Goal: Task Accomplishment & Management: Complete application form

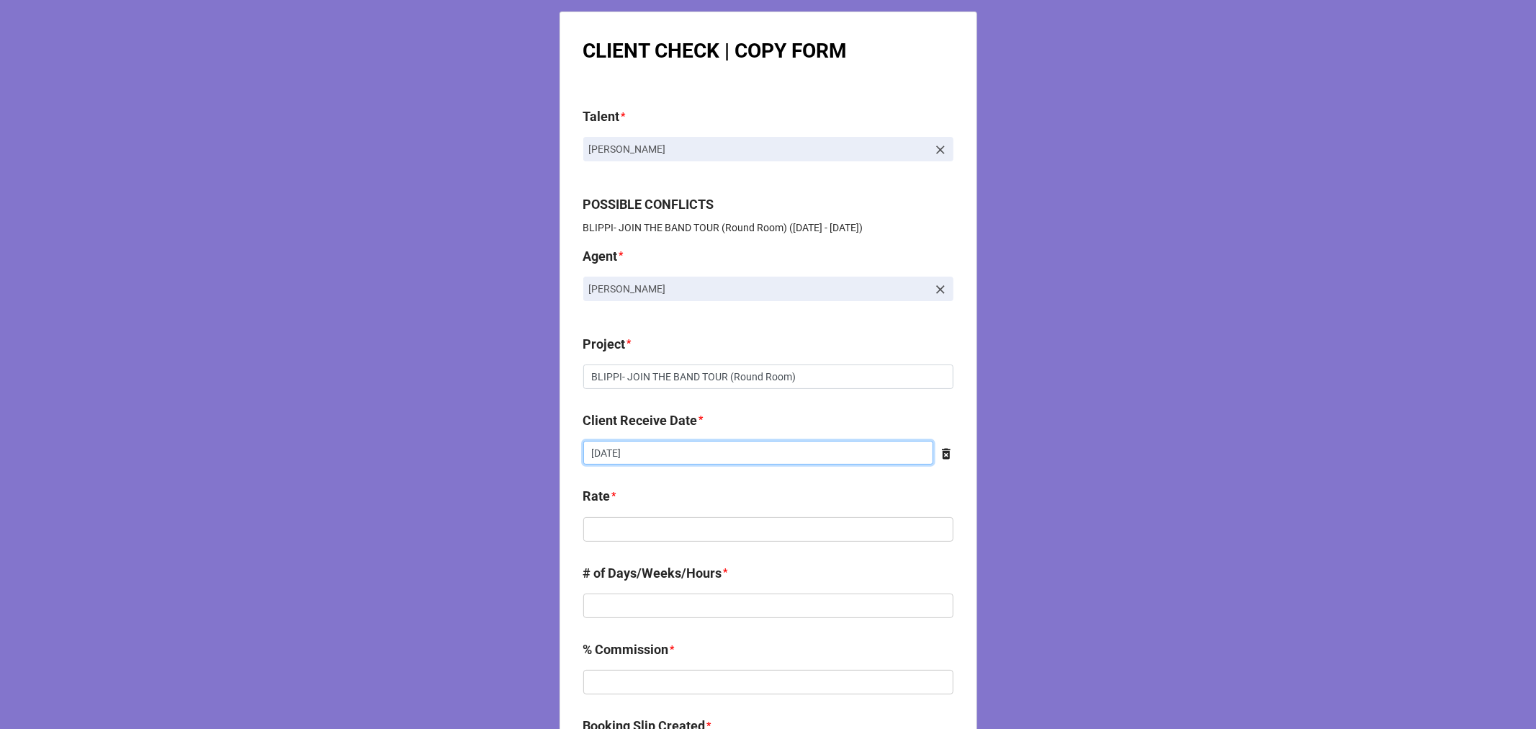
drag, startPoint x: 659, startPoint y: 447, endPoint x: 652, endPoint y: 449, distance: 7.5
click at [659, 447] on input "[DATE]" at bounding box center [758, 453] width 350 height 24
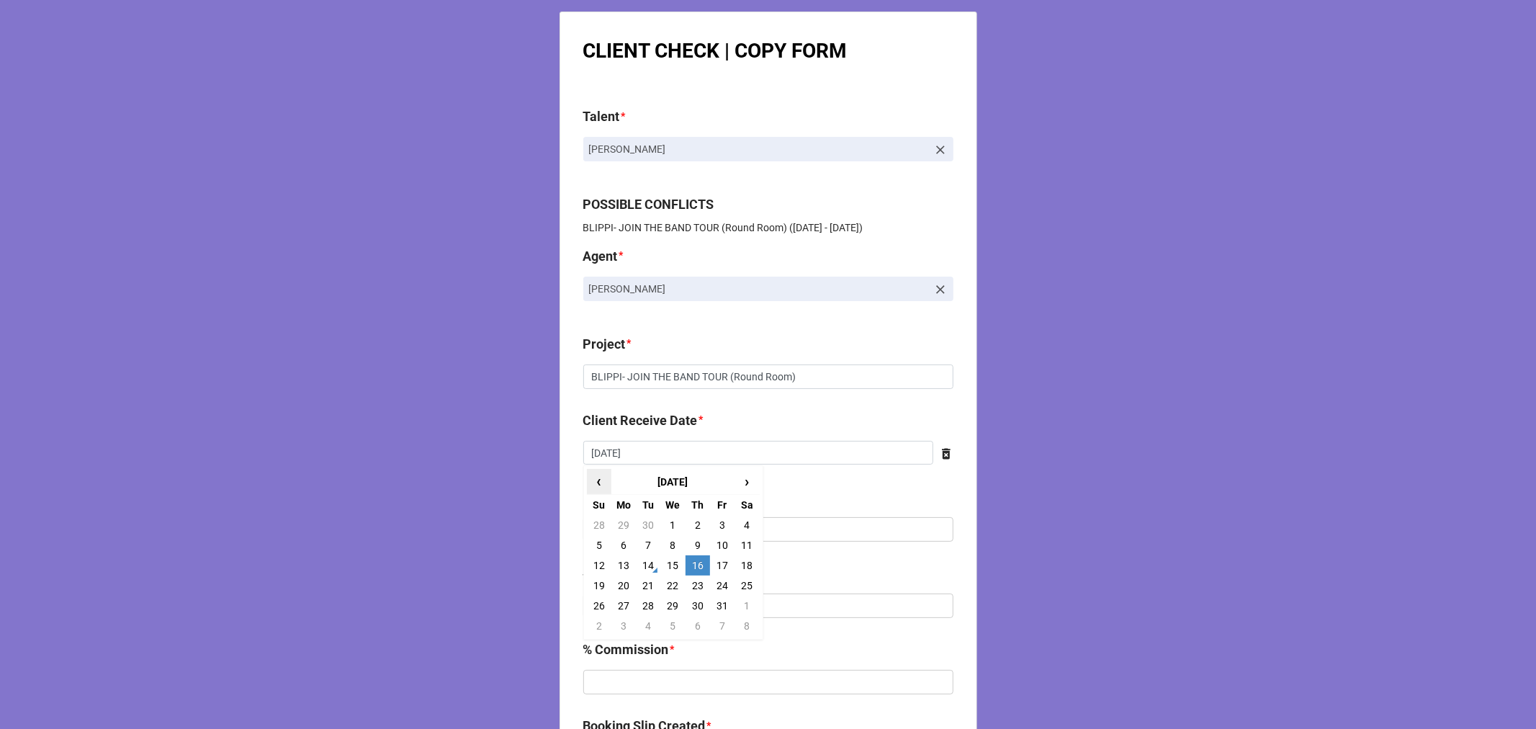
click at [594, 478] on span "‹" at bounding box center [599, 482] width 23 height 24
click at [691, 520] on td "4" at bounding box center [698, 525] width 24 height 20
type input "[DATE]"
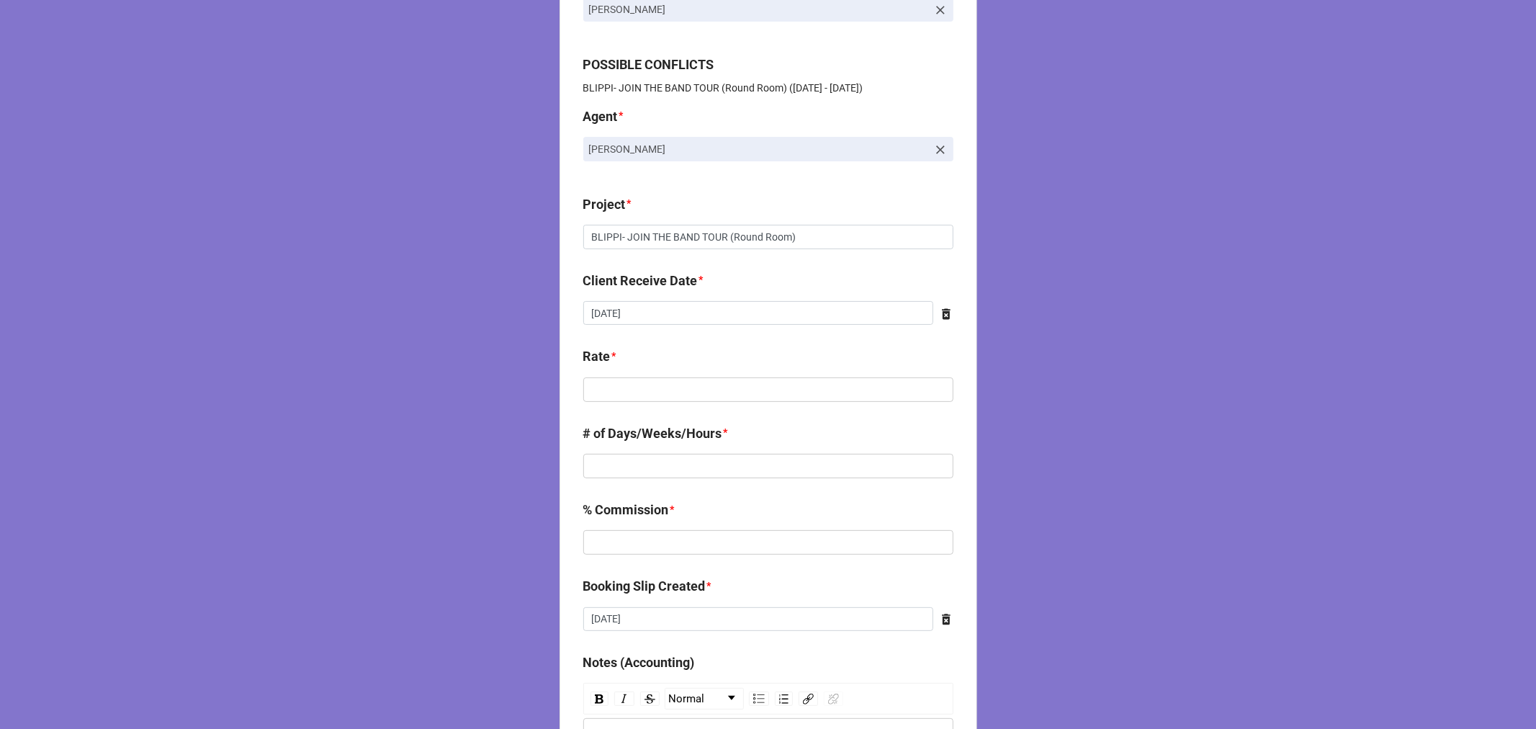
scroll to position [160, 0]
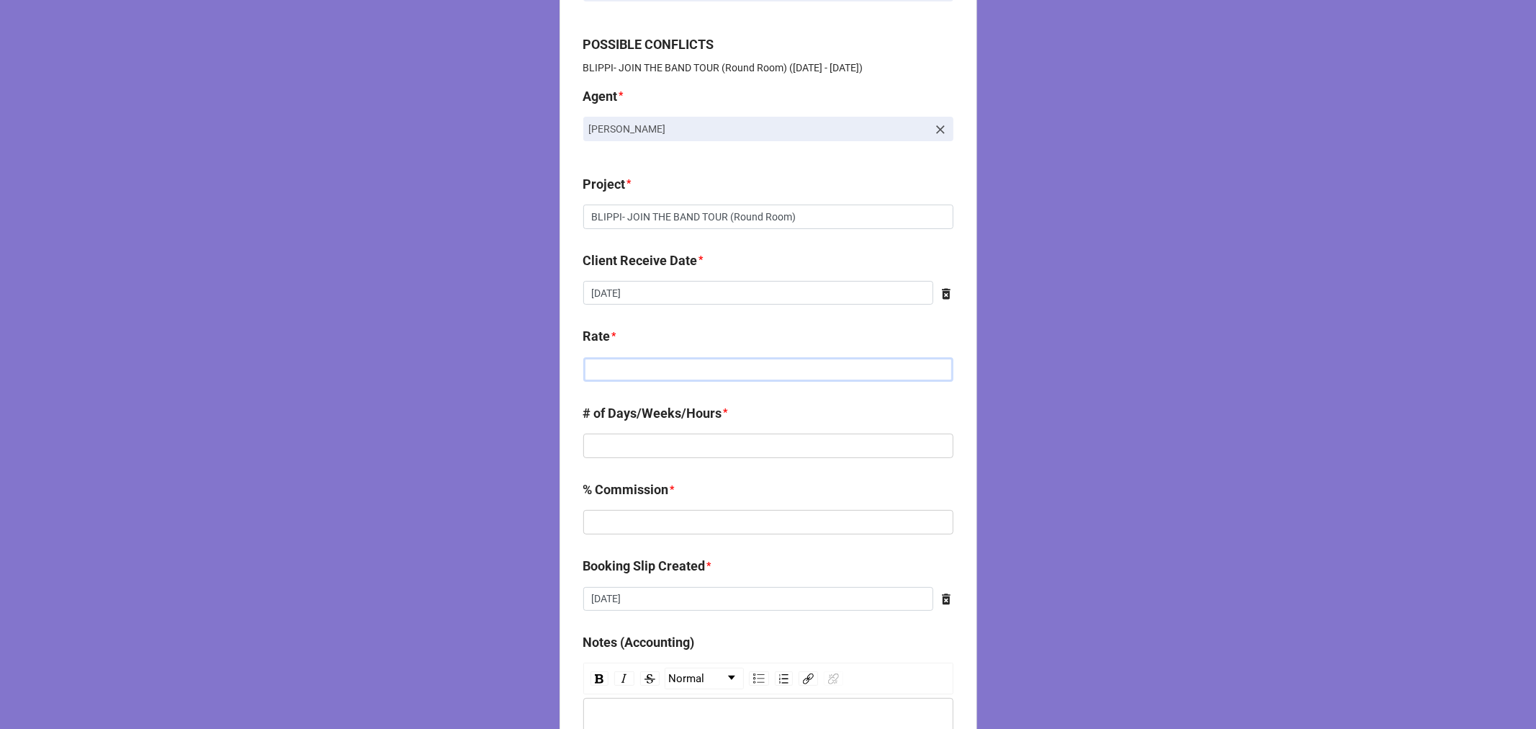
click at [644, 373] on input "text" at bounding box center [768, 369] width 370 height 24
click at [635, 368] on input "$714.00" at bounding box center [768, 369] width 370 height 24
type input "$714.29"
click at [722, 439] on input "text" at bounding box center [768, 446] width 370 height 24
type input "1"
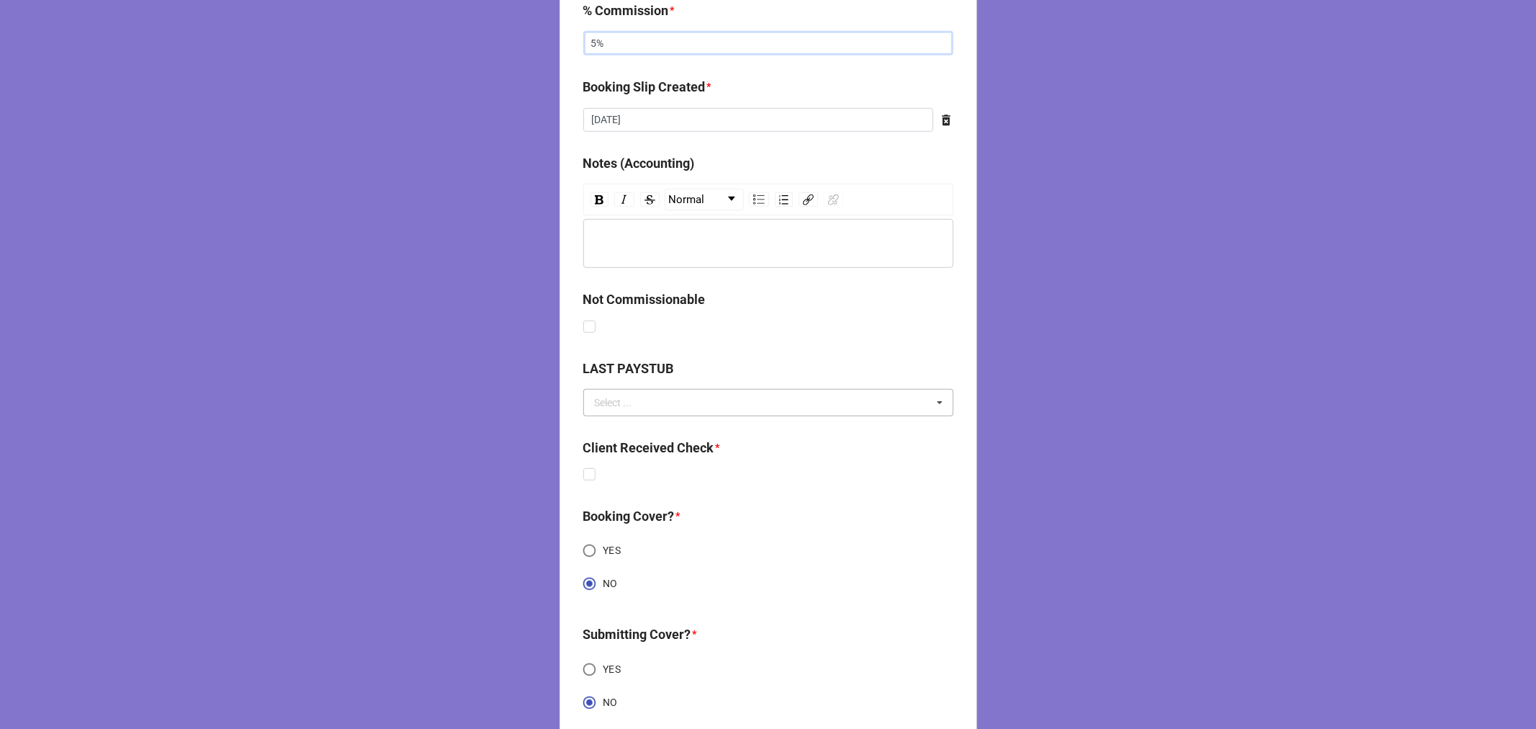
scroll to position [640, 0]
type input "5%"
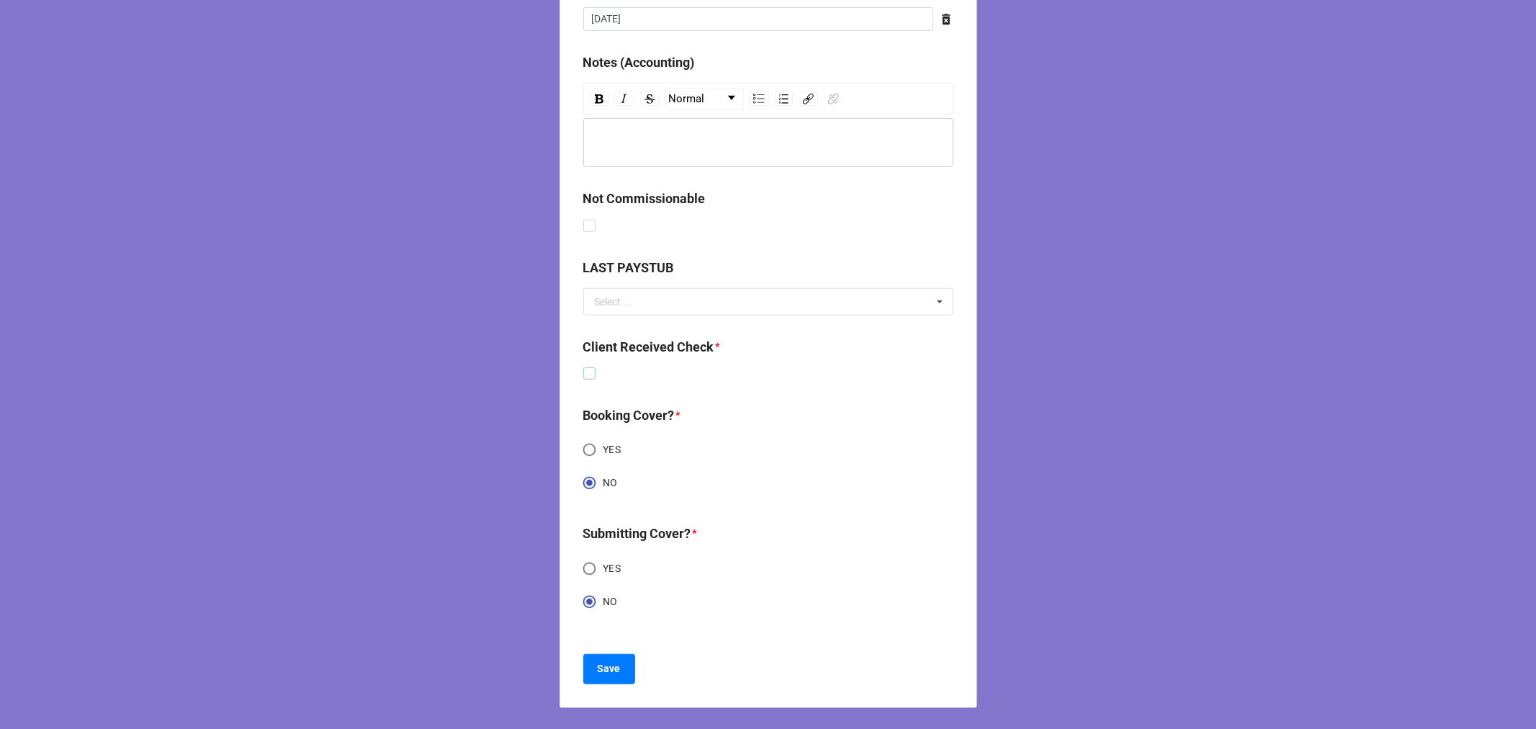
click at [586, 367] on label at bounding box center [589, 367] width 12 height 0
checkbox input "true"
click at [601, 665] on b "Save" at bounding box center [609, 668] width 23 height 15
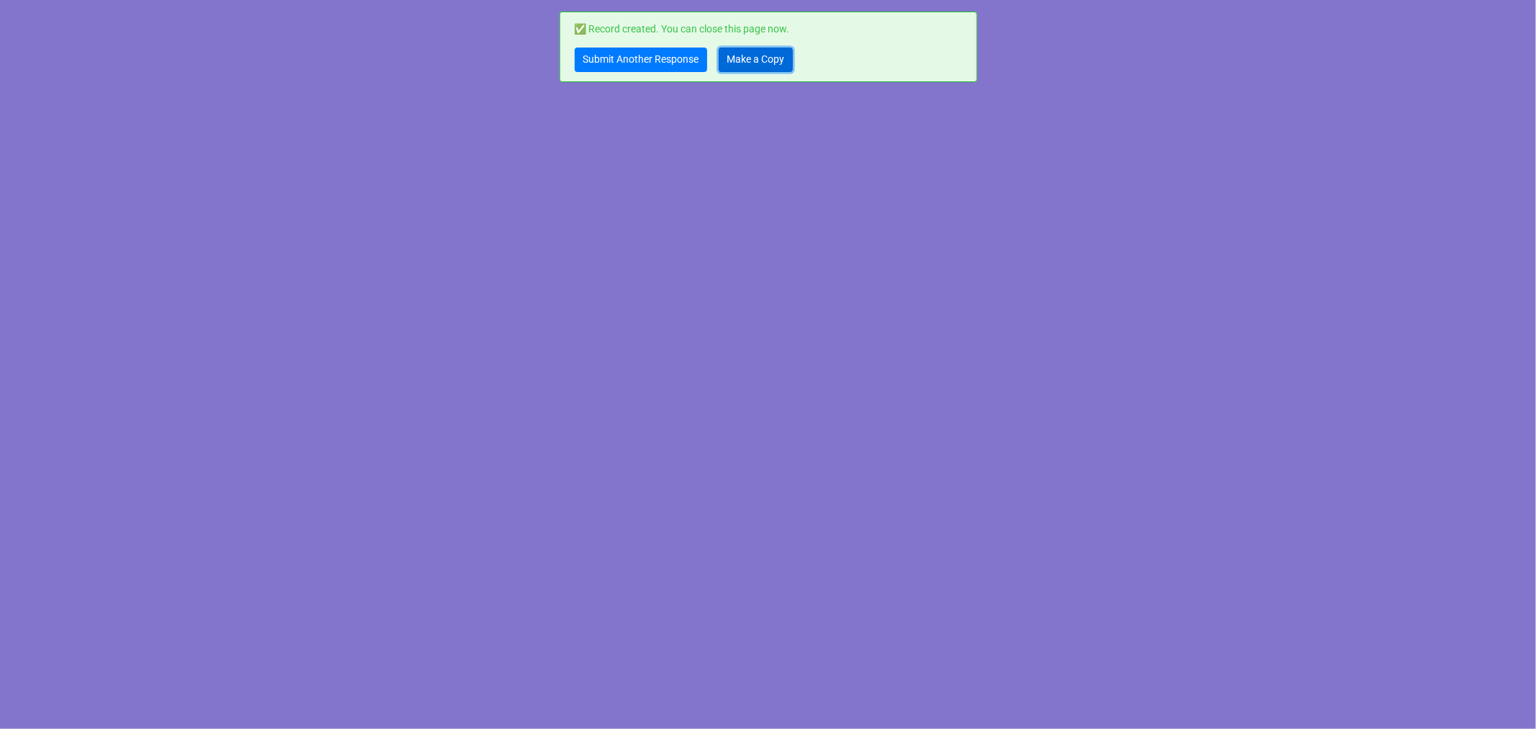
click at [747, 58] on link "Make a Copy" at bounding box center [756, 60] width 74 height 24
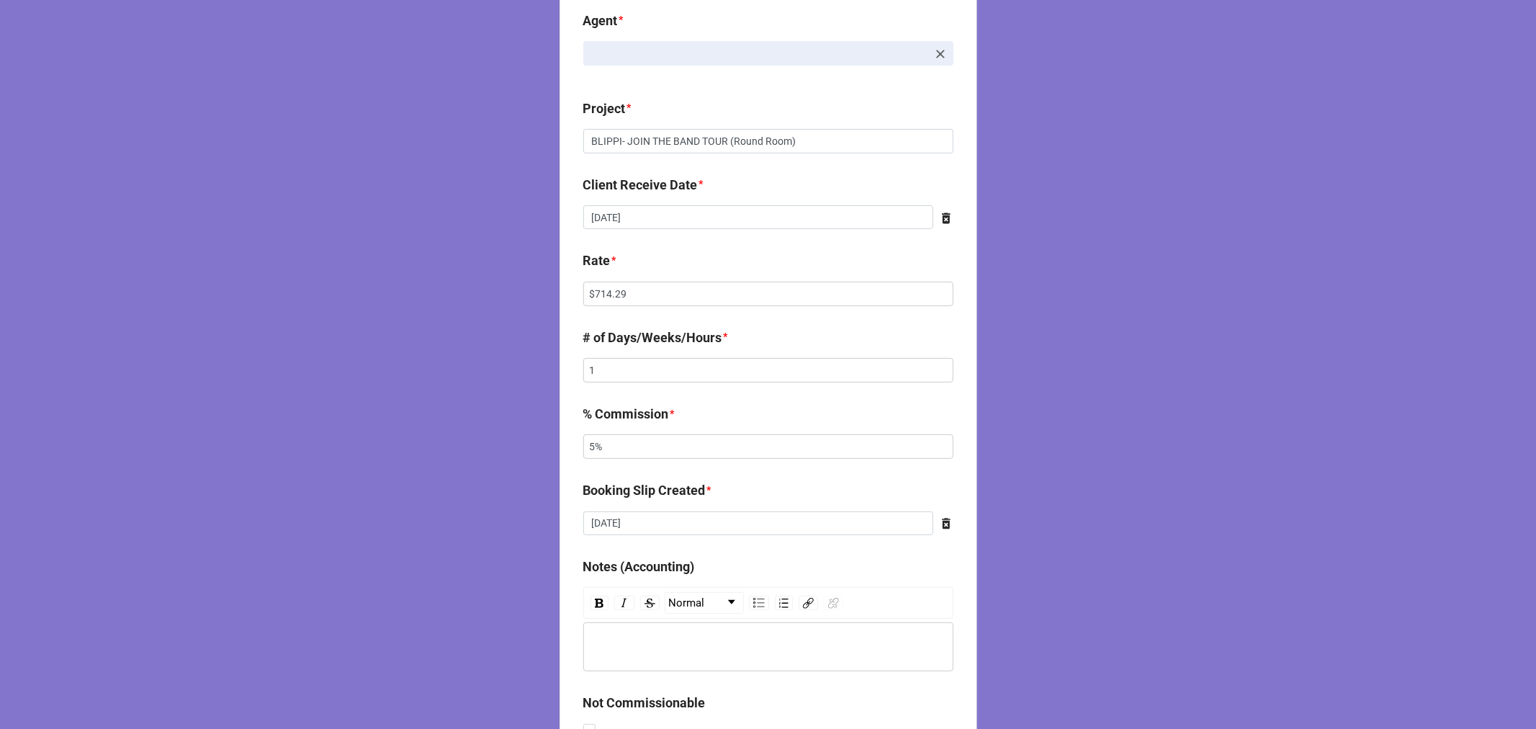
scroll to position [240, 0]
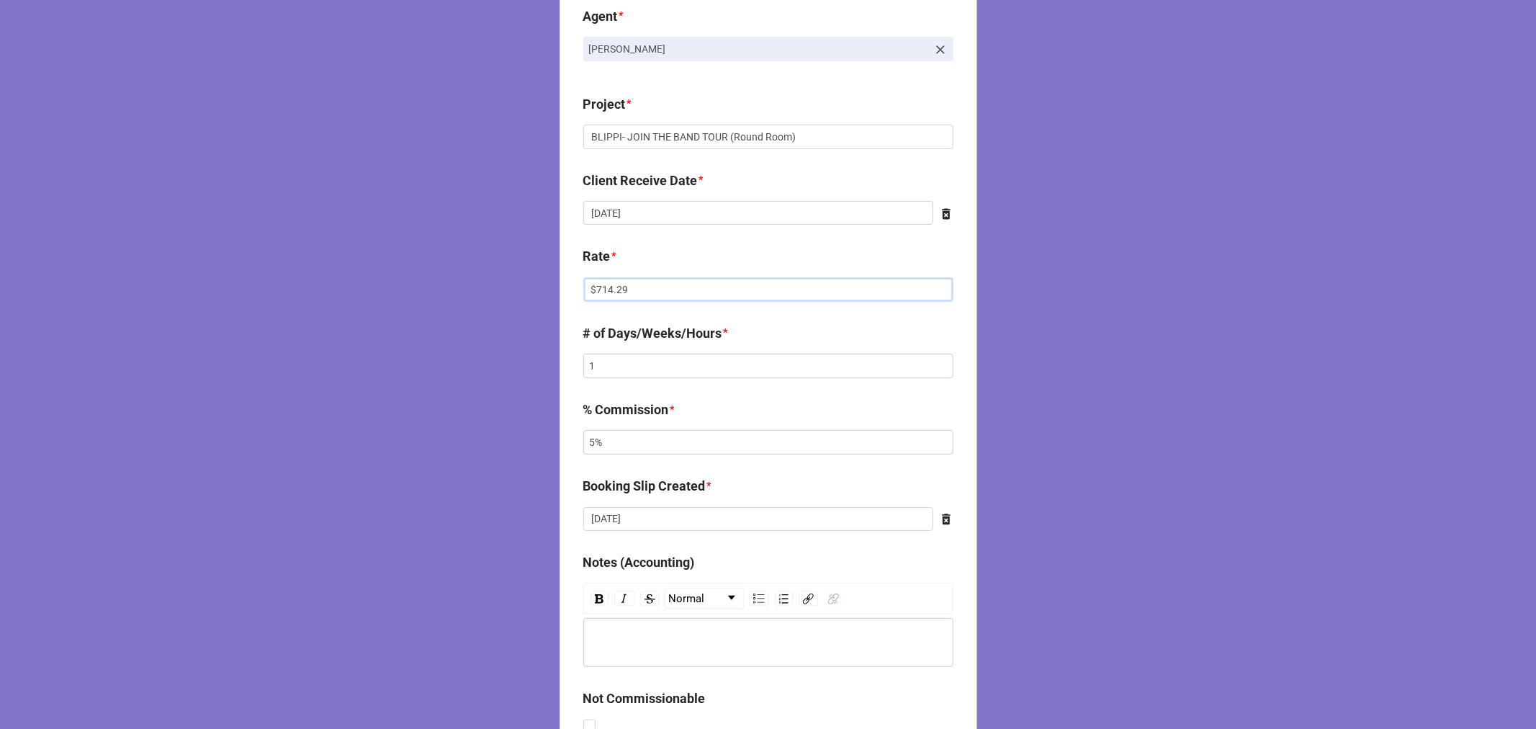
drag, startPoint x: 644, startPoint y: 292, endPoint x: 548, endPoint y: 187, distance: 141.7
click at [475, 258] on div "CLIENT CHECK | COPY FORM Talent * [PERSON_NAME] POSSIBLE CONFLICTS BLIPPI- JOIN…" at bounding box center [768, 495] width 1536 height 1471
type input "$257.14"
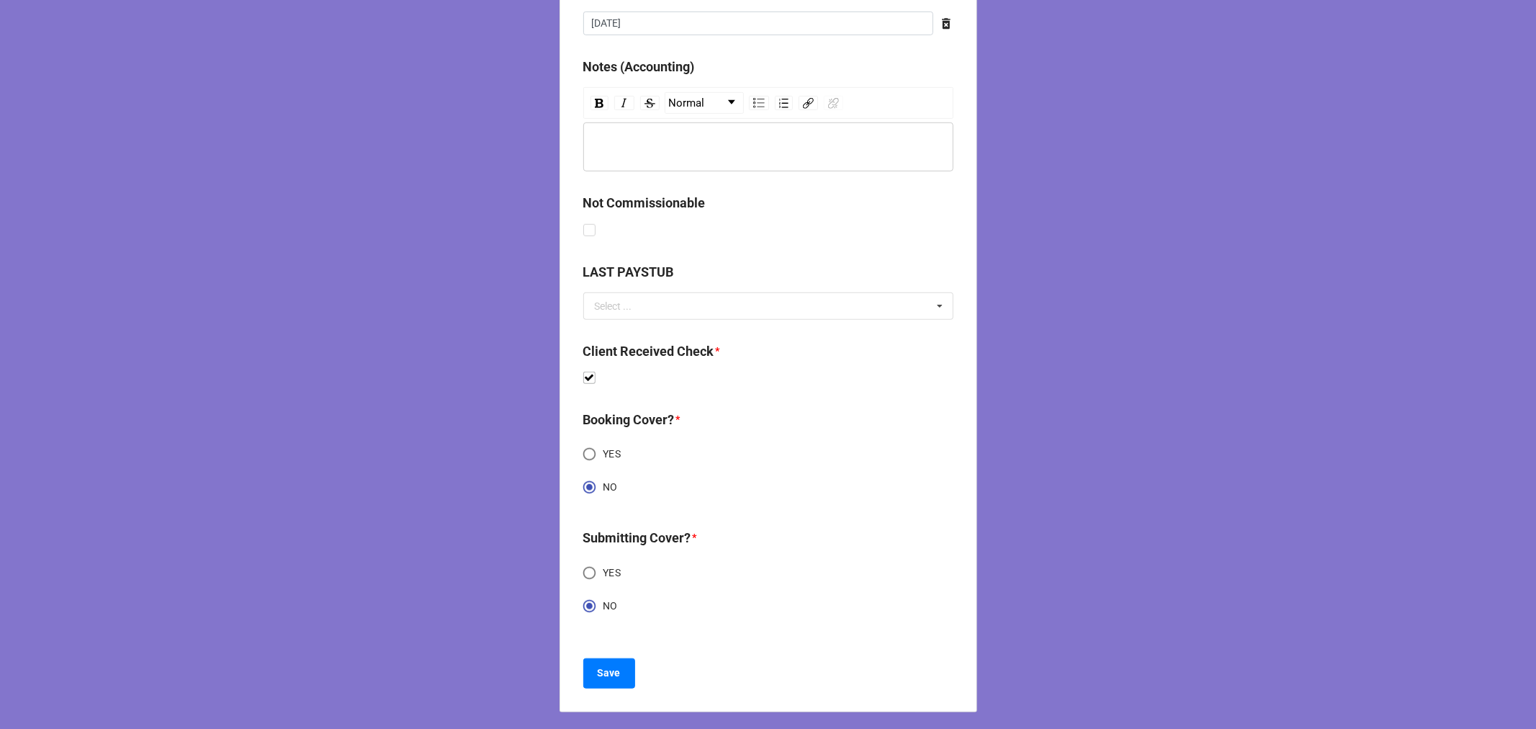
scroll to position [740, 0]
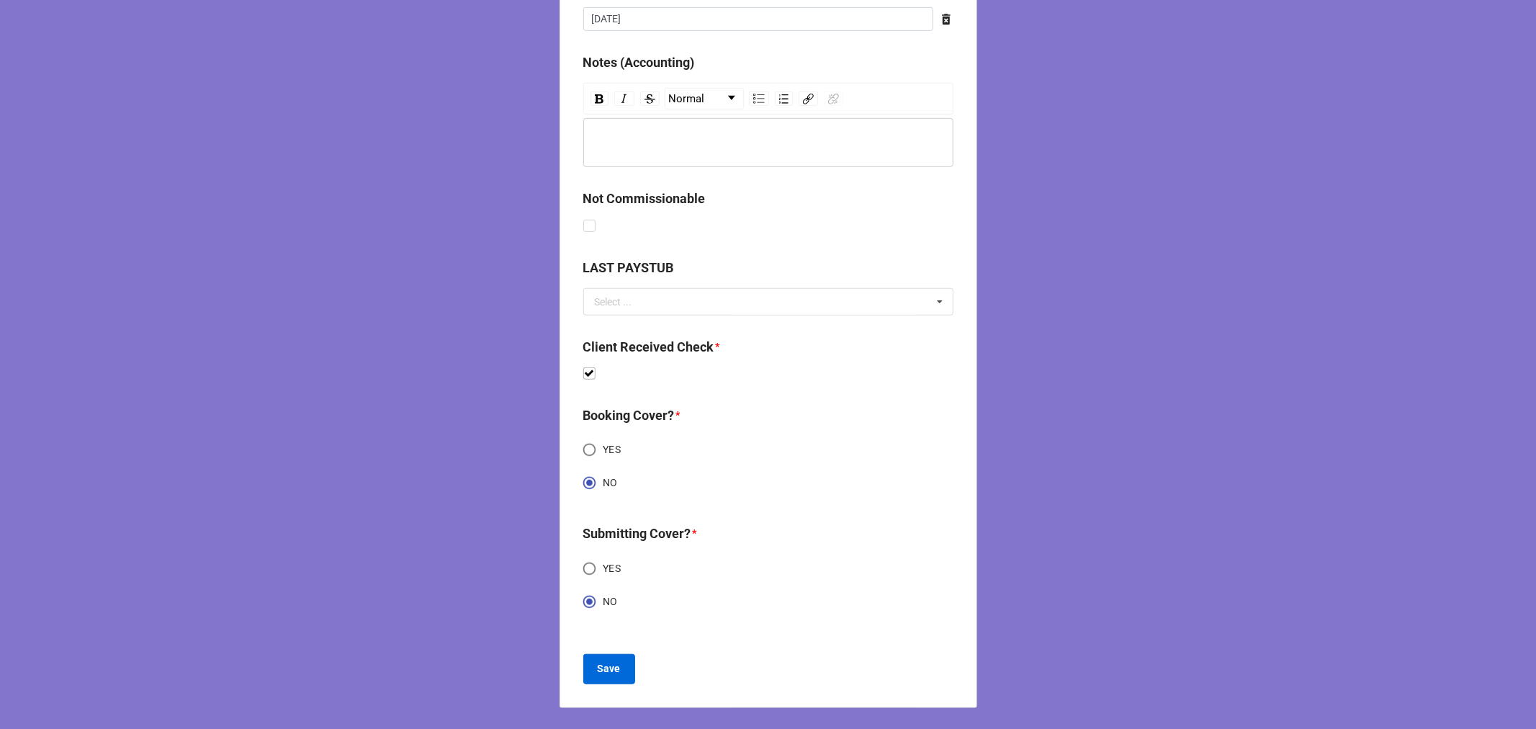
type input "10%"
click at [598, 668] on b "Save" at bounding box center [609, 668] width 23 height 15
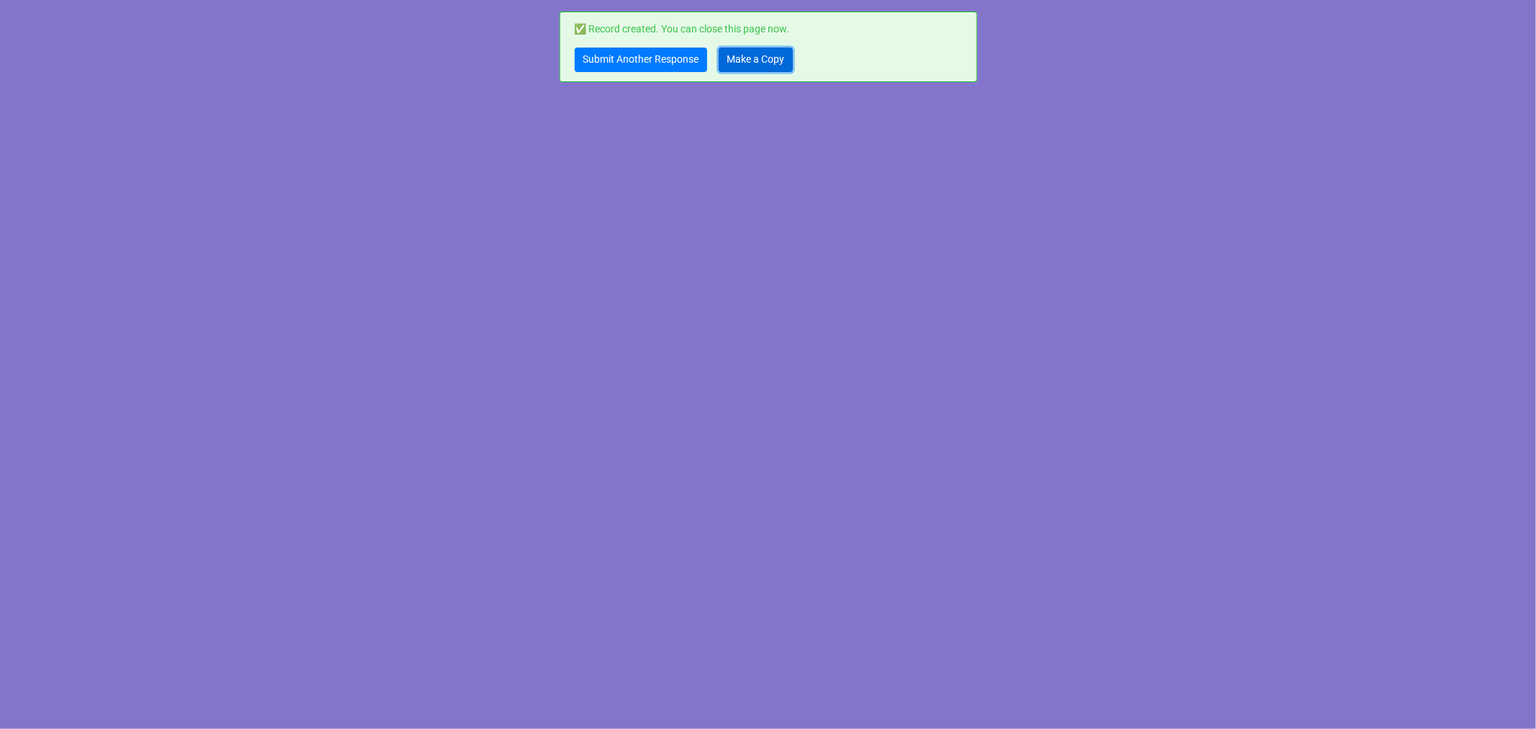
click at [762, 52] on link "Make a Copy" at bounding box center [756, 60] width 74 height 24
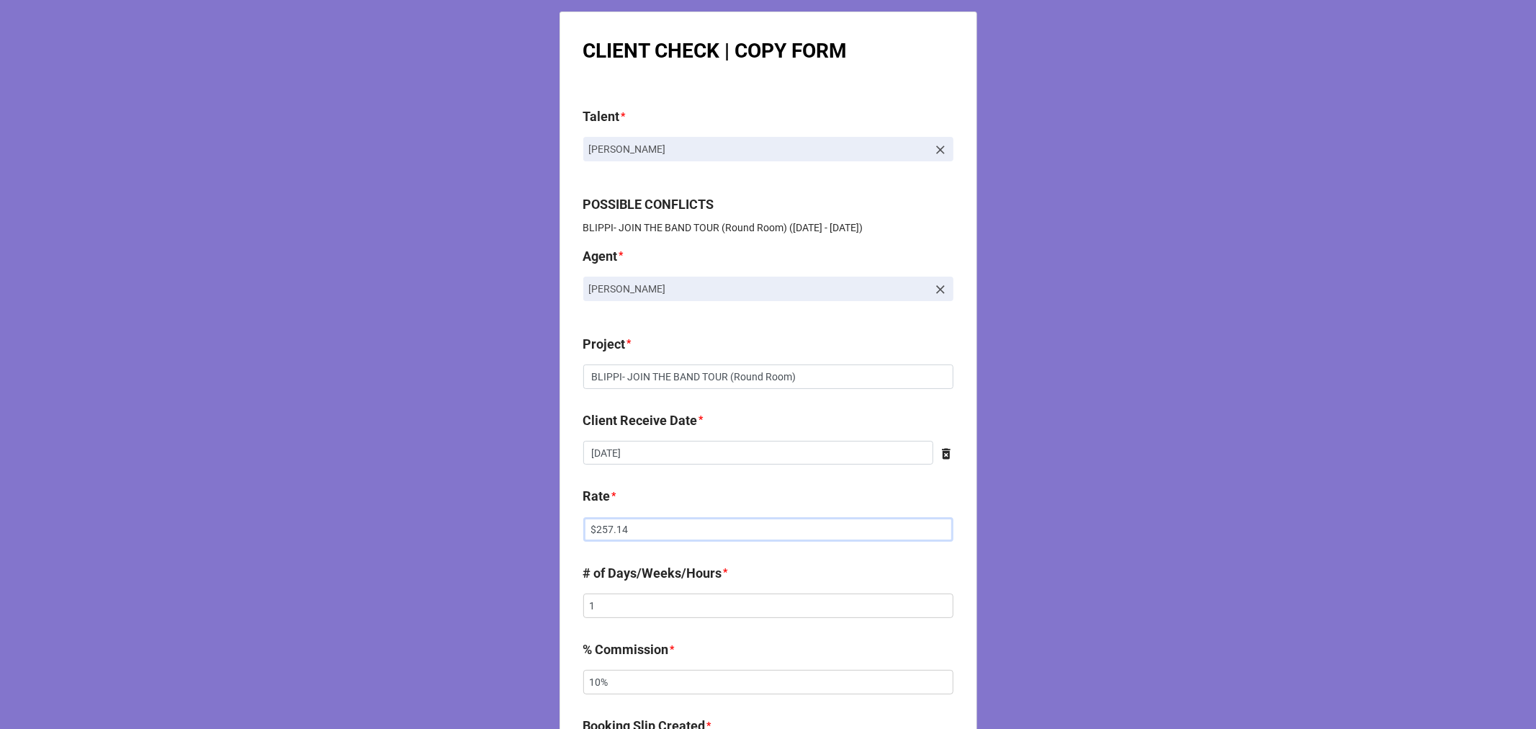
drag, startPoint x: 653, startPoint y: 523, endPoint x: 560, endPoint y: 528, distance: 93.8
click at [560, 528] on div "CLIENT CHECK | COPY FORM Talent * Destiny Denny POSSIBLE CONFLICTS BLIPPI- JOIN…" at bounding box center [769, 730] width 418 height 1436
type input "$514.29"
type input "10%"
click at [632, 456] on input "[DATE]" at bounding box center [758, 453] width 350 height 24
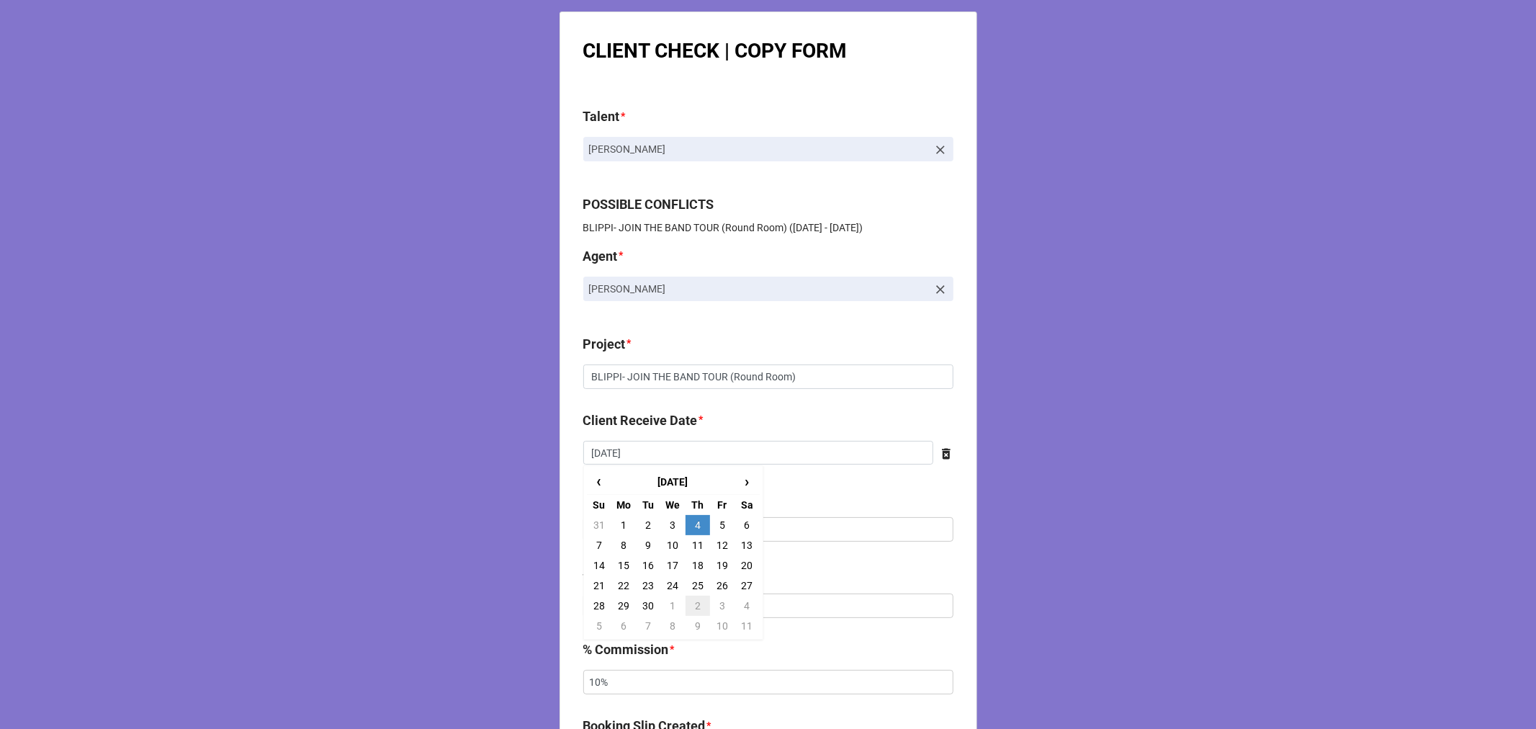
click at [696, 606] on td "2" at bounding box center [698, 606] width 24 height 20
type input "10/2/2025"
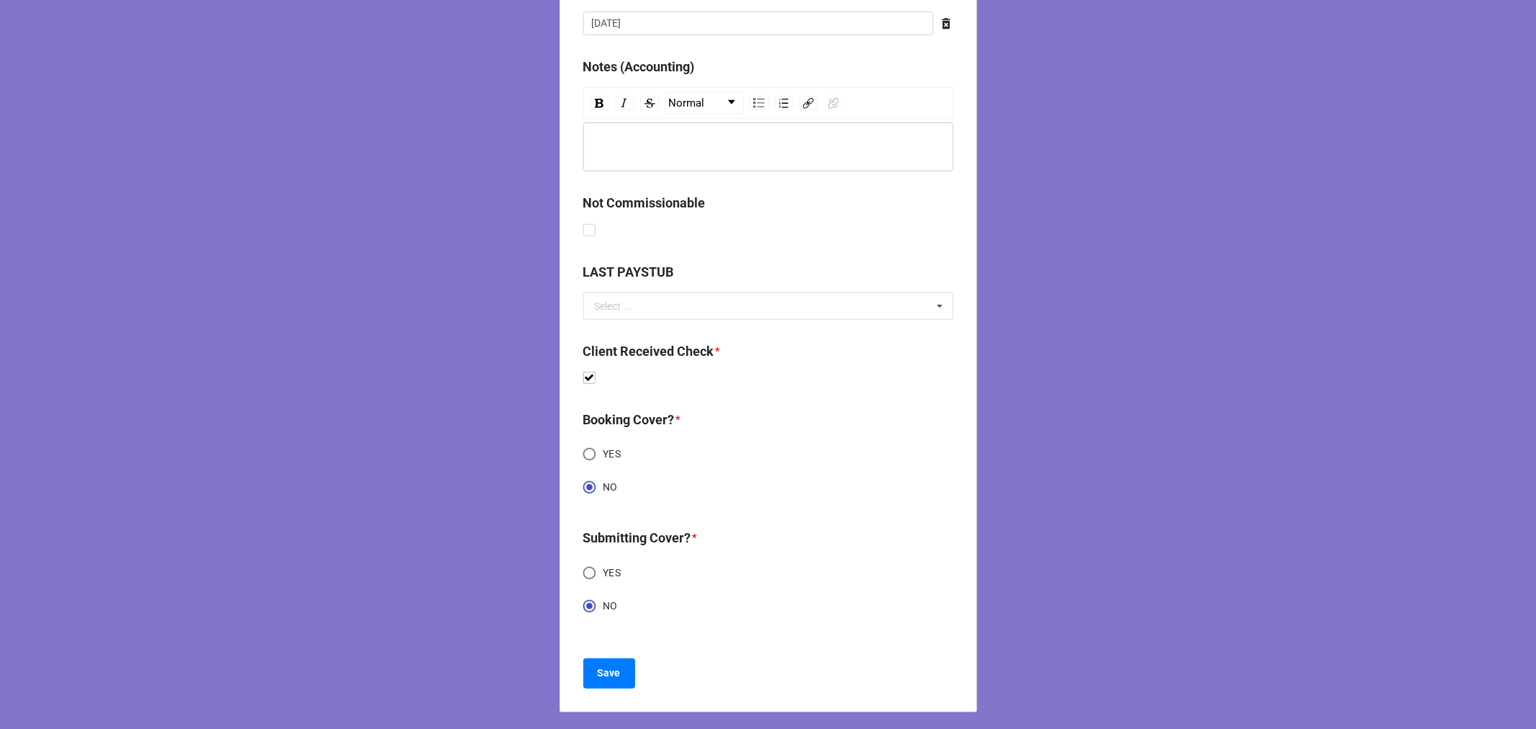
scroll to position [740, 0]
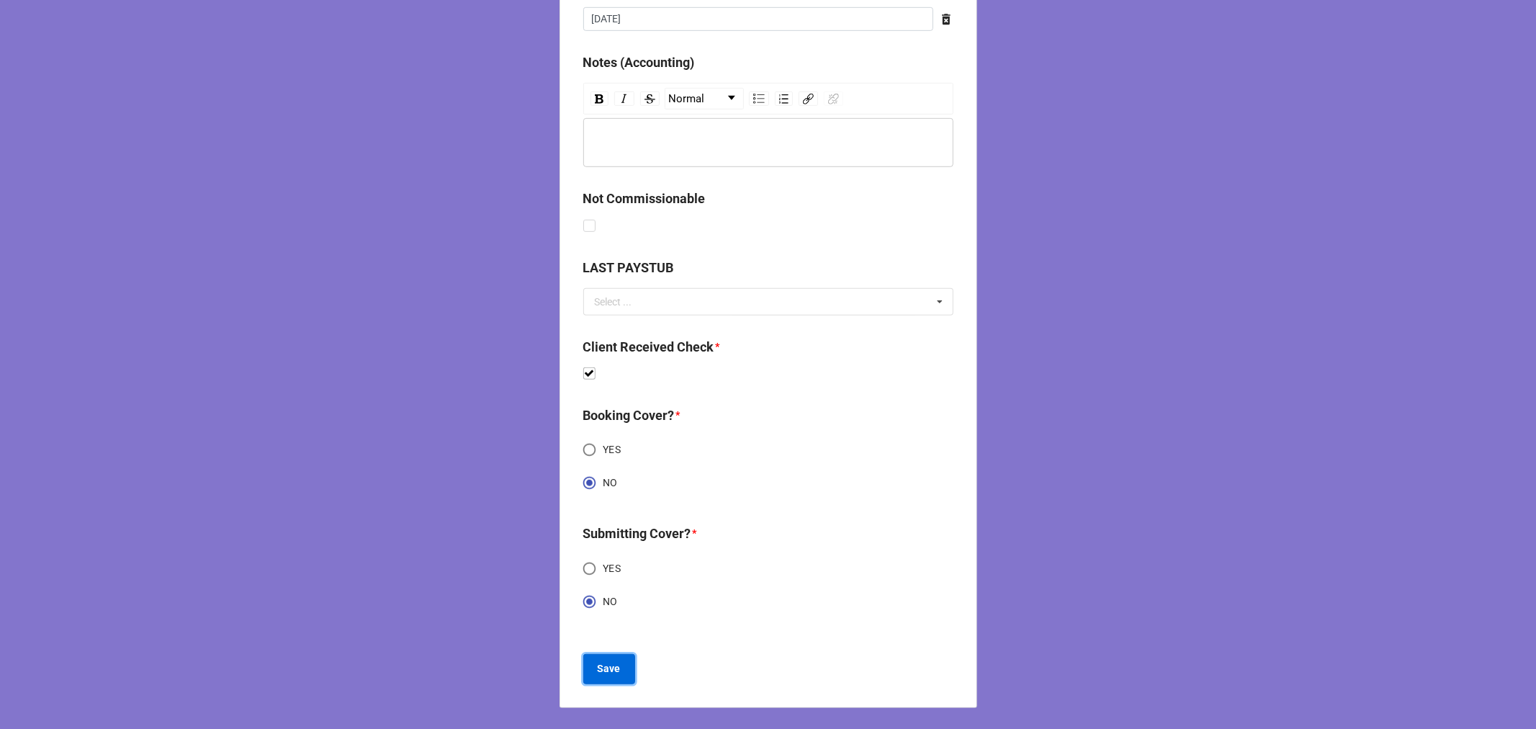
click at [618, 656] on button "Save" at bounding box center [609, 669] width 52 height 30
